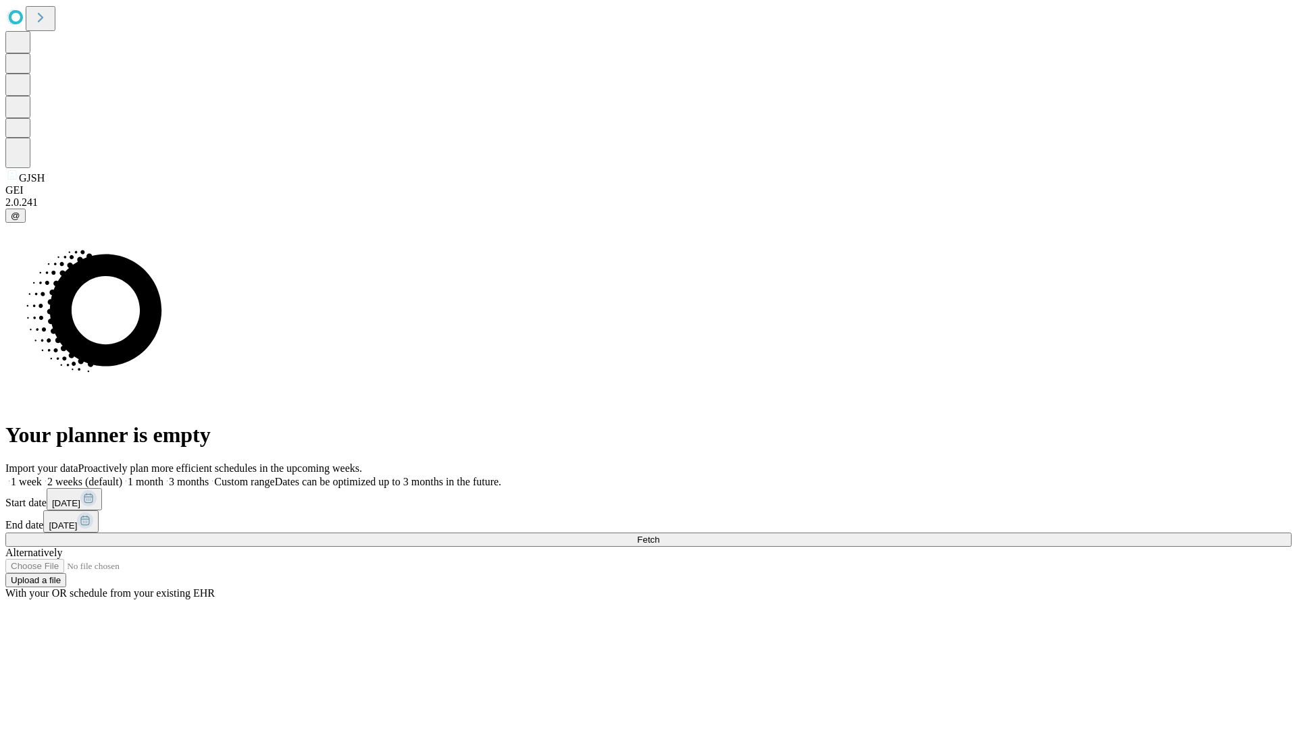
click at [659, 535] on span "Fetch" at bounding box center [648, 540] width 22 height 10
